Goal: Information Seeking & Learning: Learn about a topic

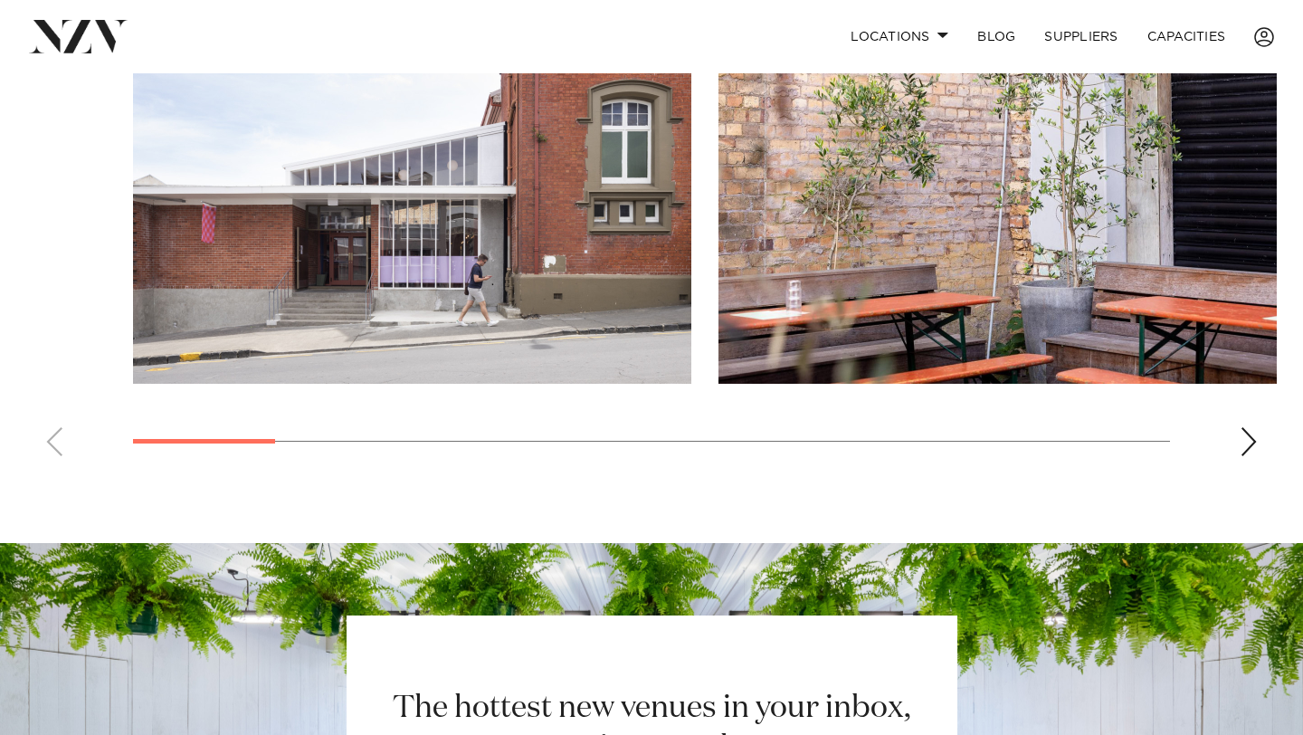
scroll to position [1445, 0]
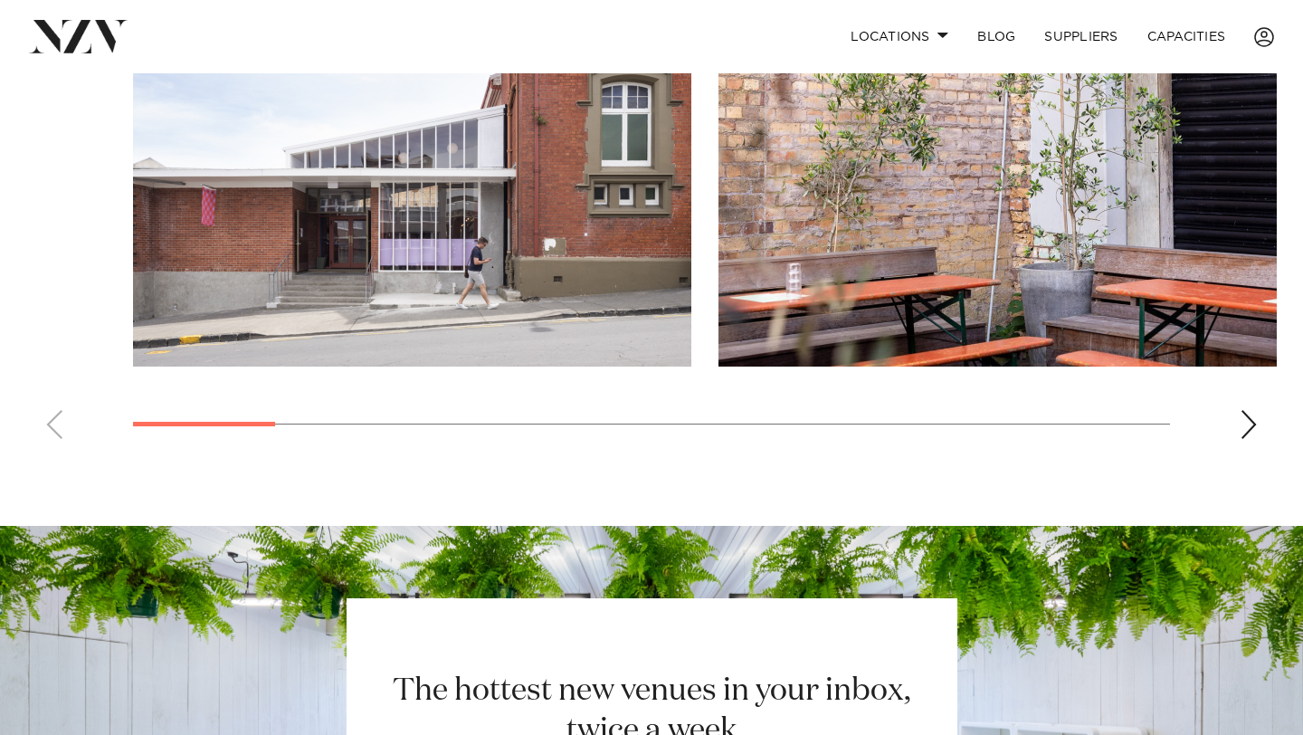
click at [1245, 410] on div "Next slide" at bounding box center [1249, 424] width 18 height 29
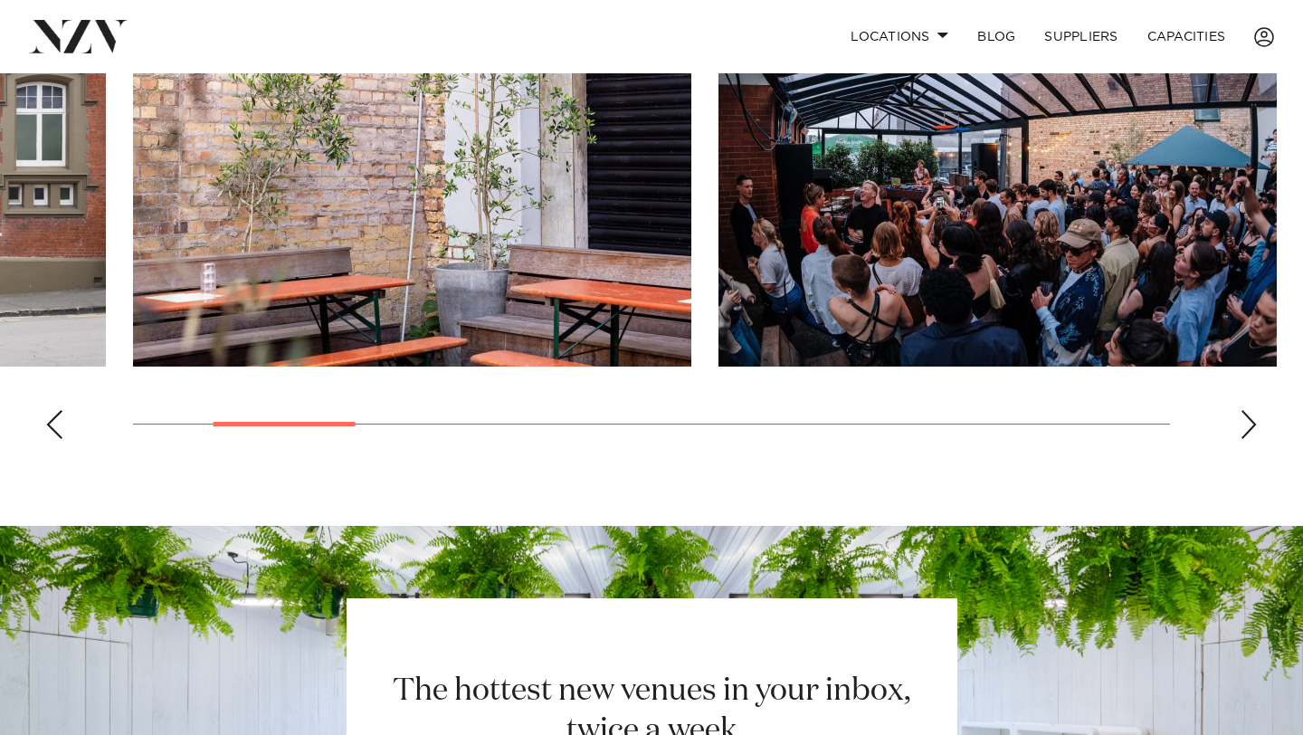
click at [1245, 410] on div "Next slide" at bounding box center [1249, 424] width 18 height 29
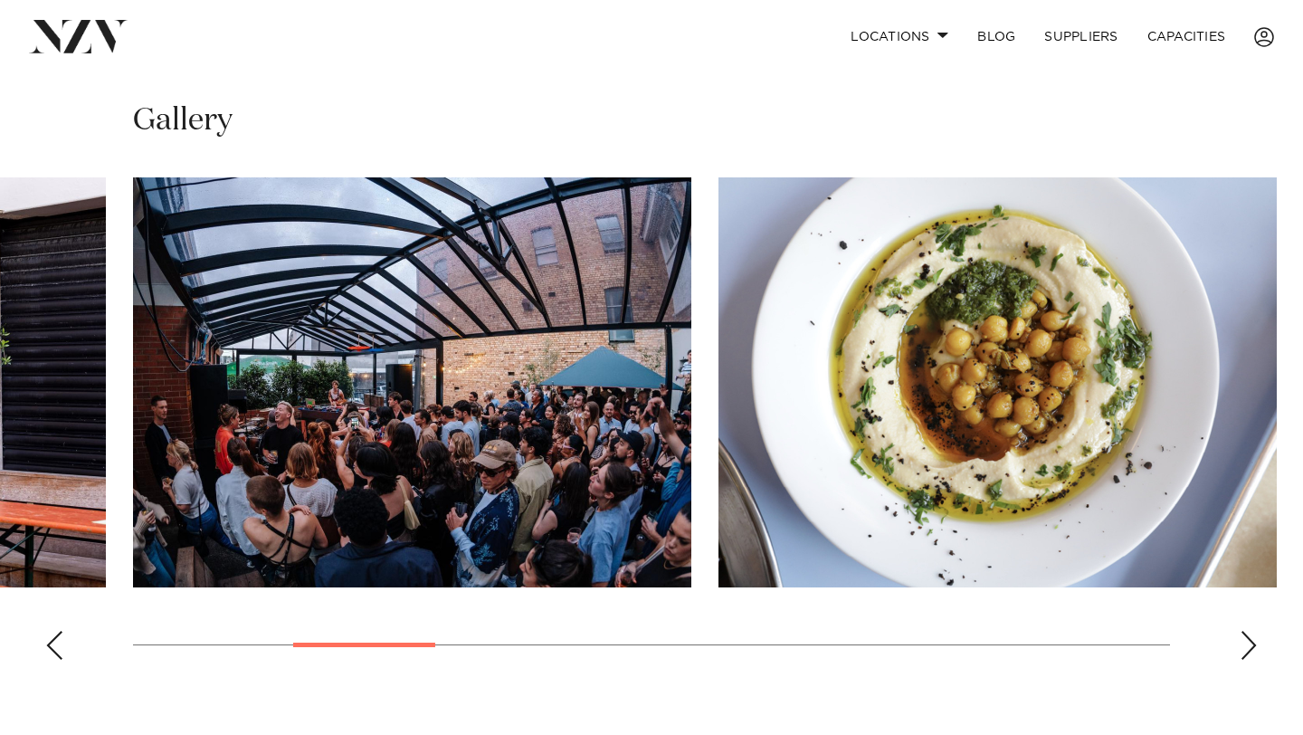
scroll to position [1201, 0]
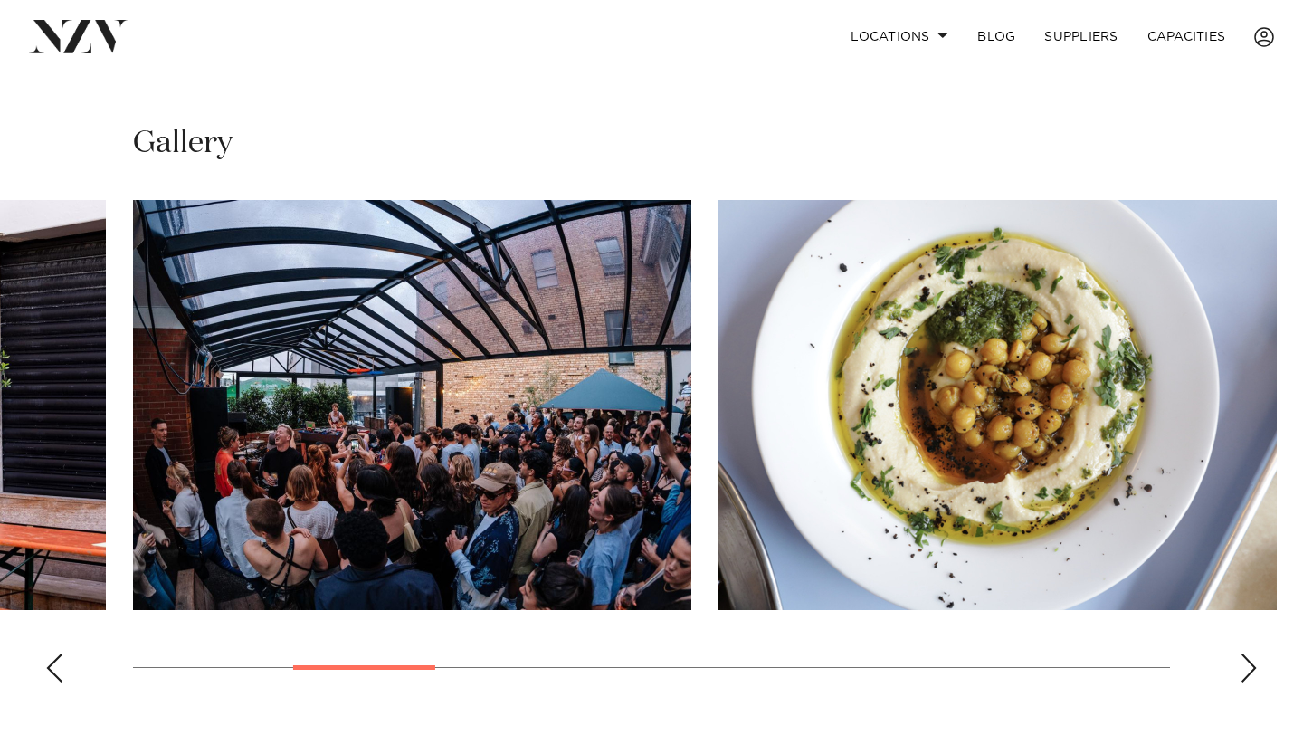
click at [1257, 535] on swiper-container at bounding box center [651, 448] width 1303 height 497
click at [1256, 653] on div "Next slide" at bounding box center [1249, 667] width 18 height 29
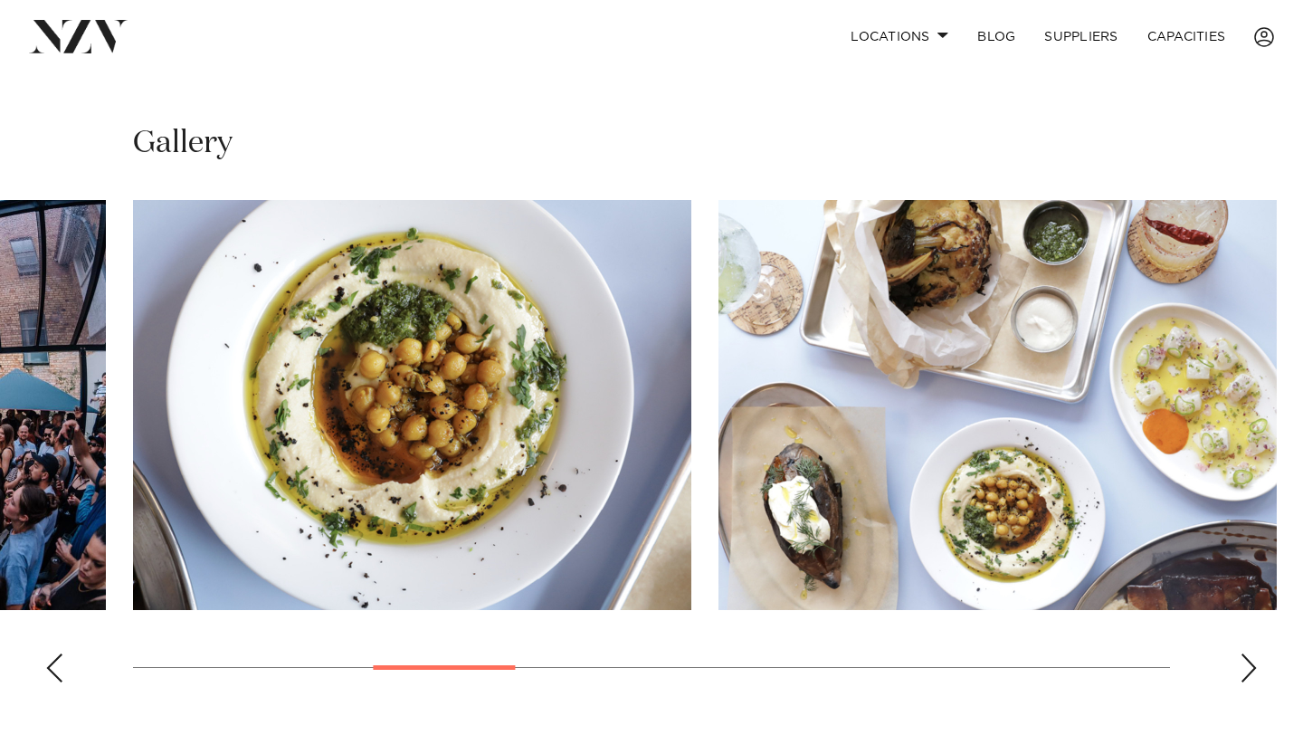
click at [1256, 653] on div "Next slide" at bounding box center [1249, 667] width 18 height 29
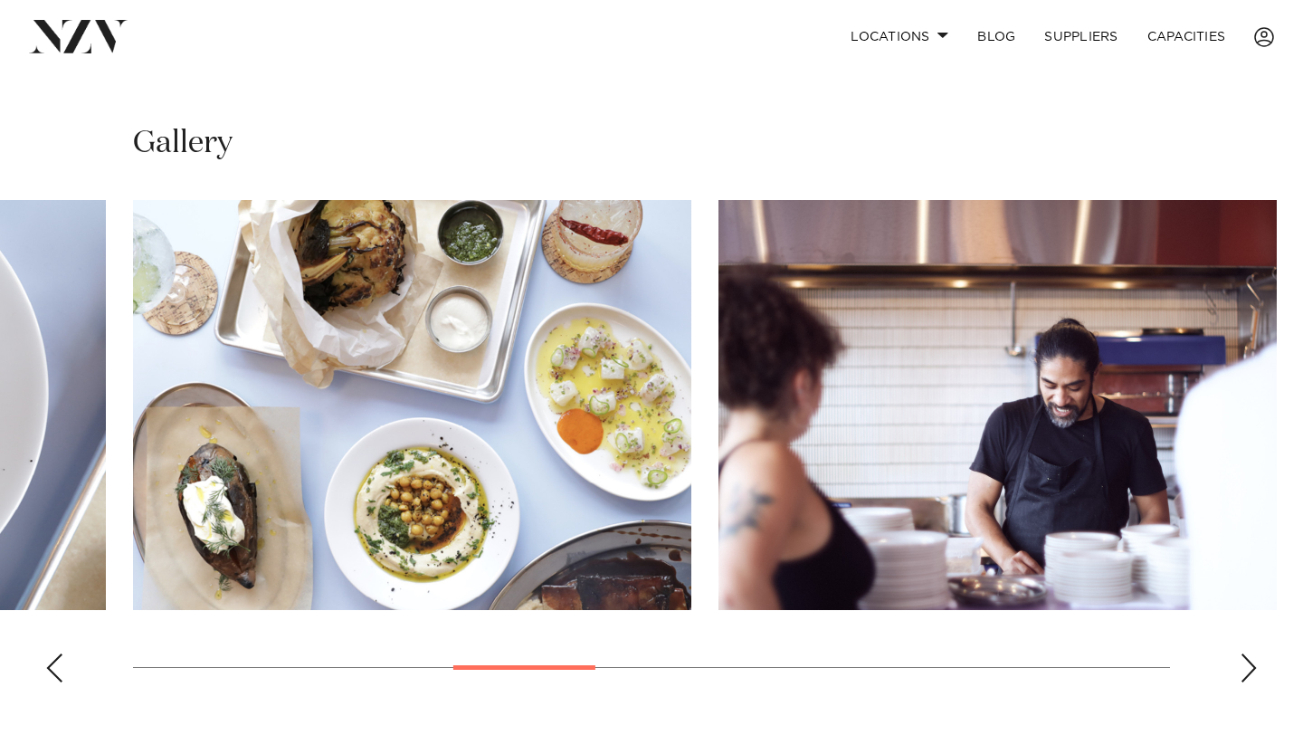
click at [1256, 653] on div "Next slide" at bounding box center [1249, 667] width 18 height 29
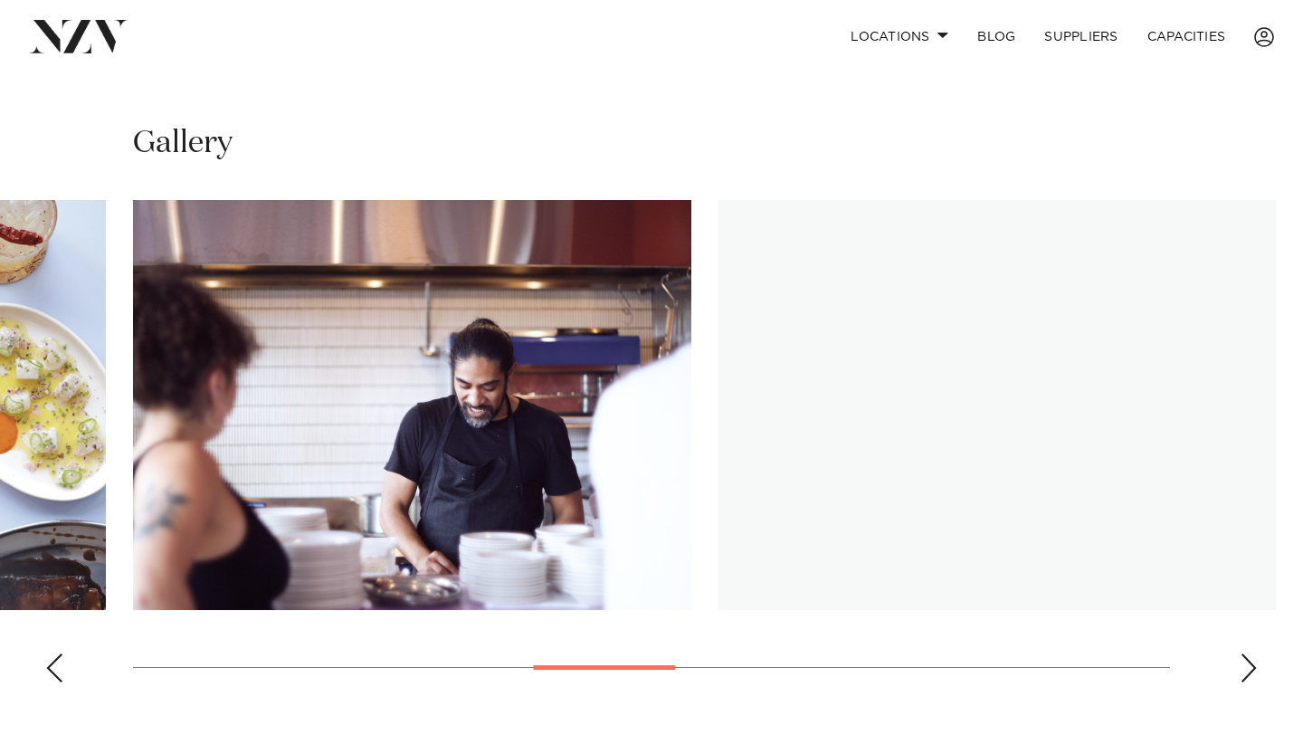
click at [1256, 653] on div "Next slide" at bounding box center [1249, 667] width 18 height 29
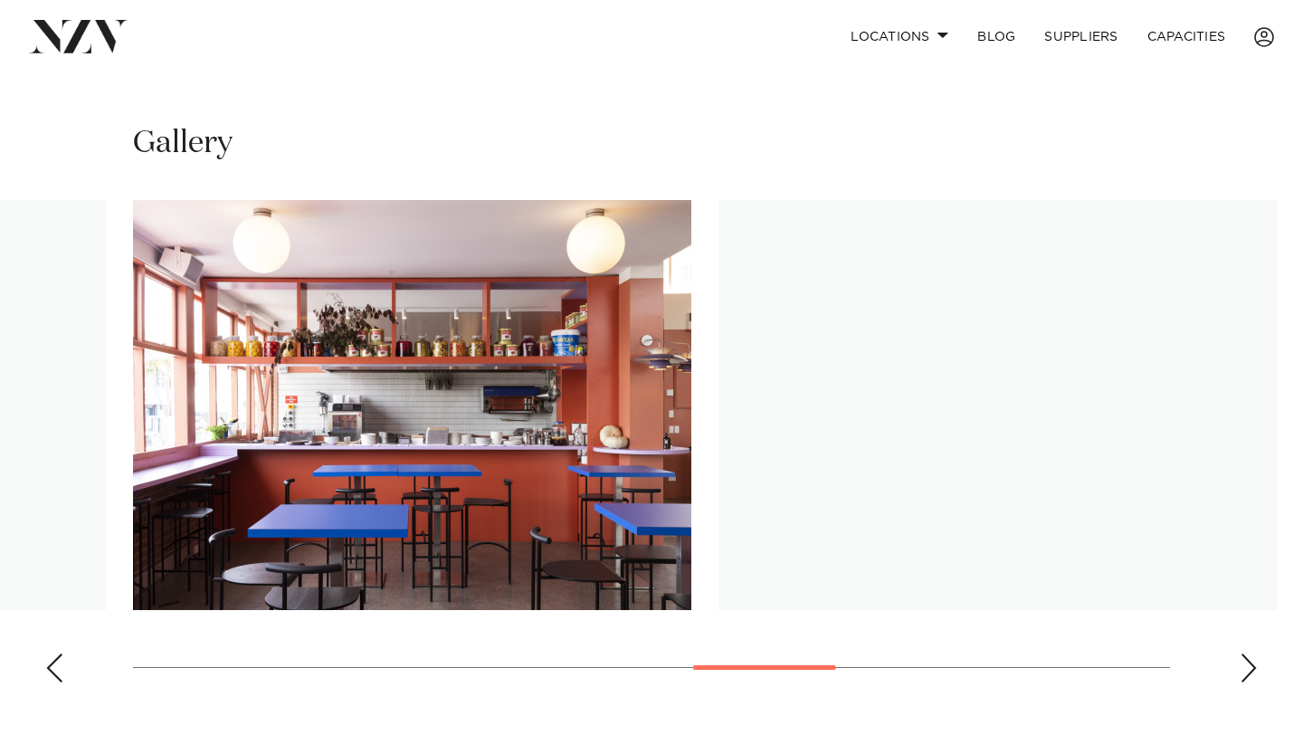
click at [1256, 653] on div "Next slide" at bounding box center [1249, 667] width 18 height 29
